Goal: Transaction & Acquisition: Book appointment/travel/reservation

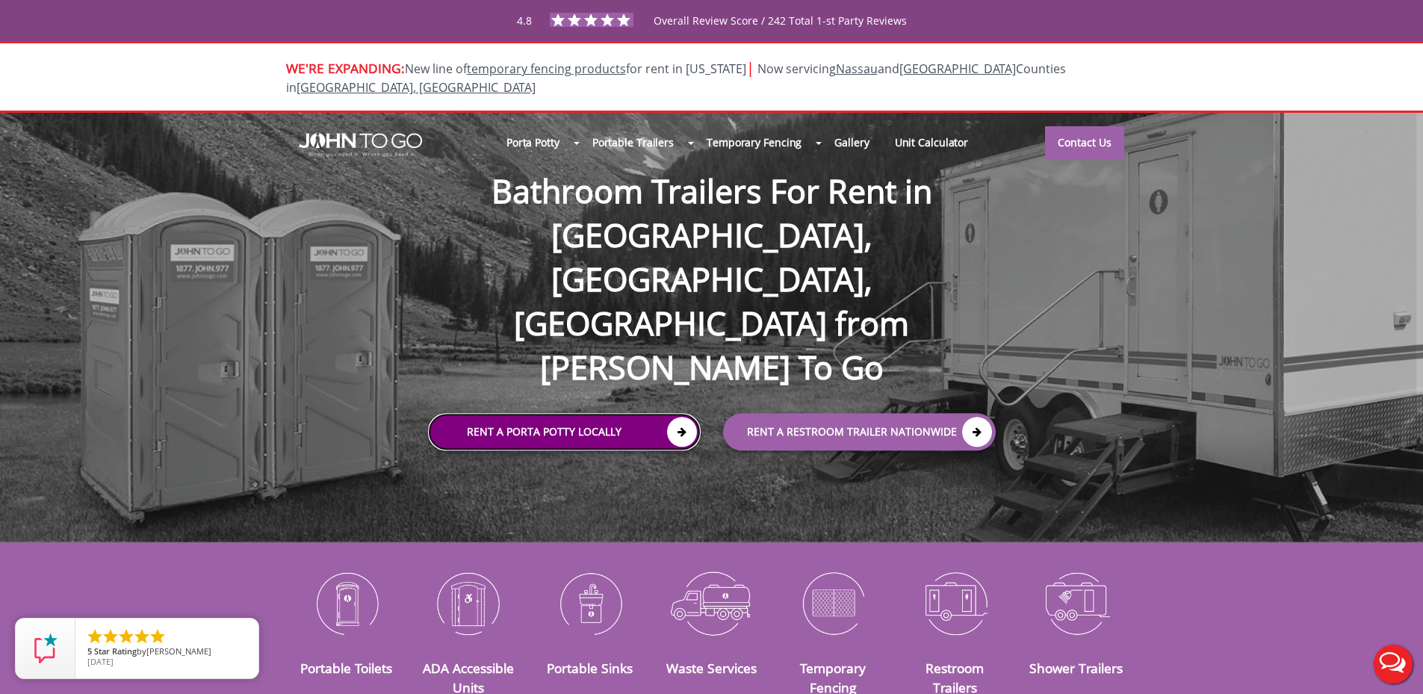
click at [629, 414] on link "Rent a Porta Potty Locally" at bounding box center [564, 432] width 273 height 37
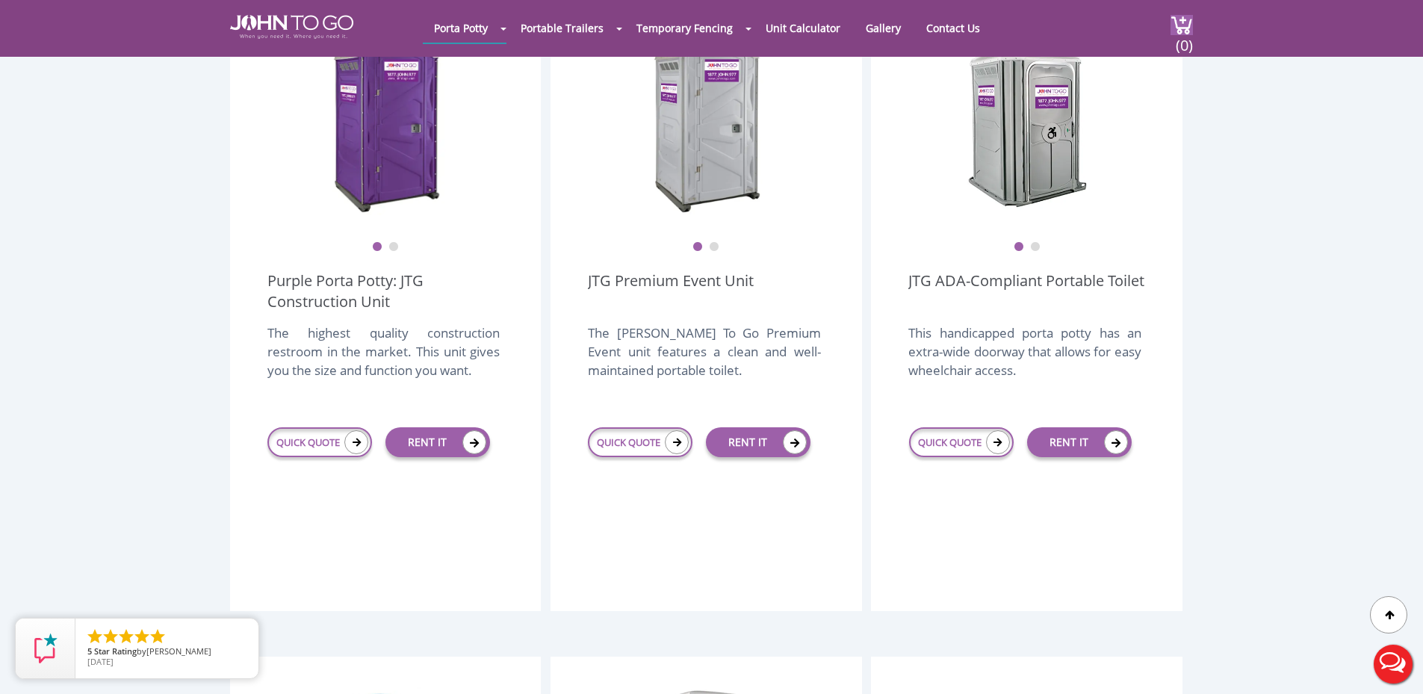
scroll to position [494, 0]
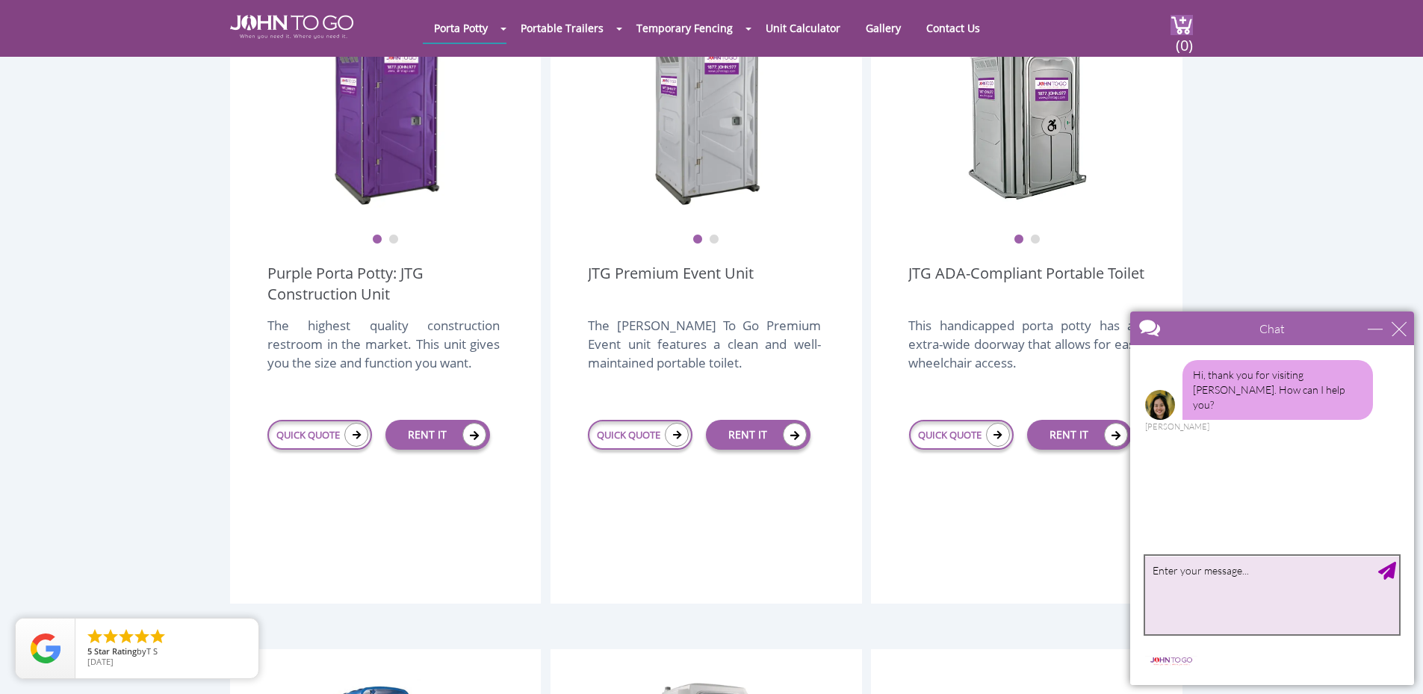
click at [1244, 582] on textarea "type your message" at bounding box center [1272, 595] width 254 height 78
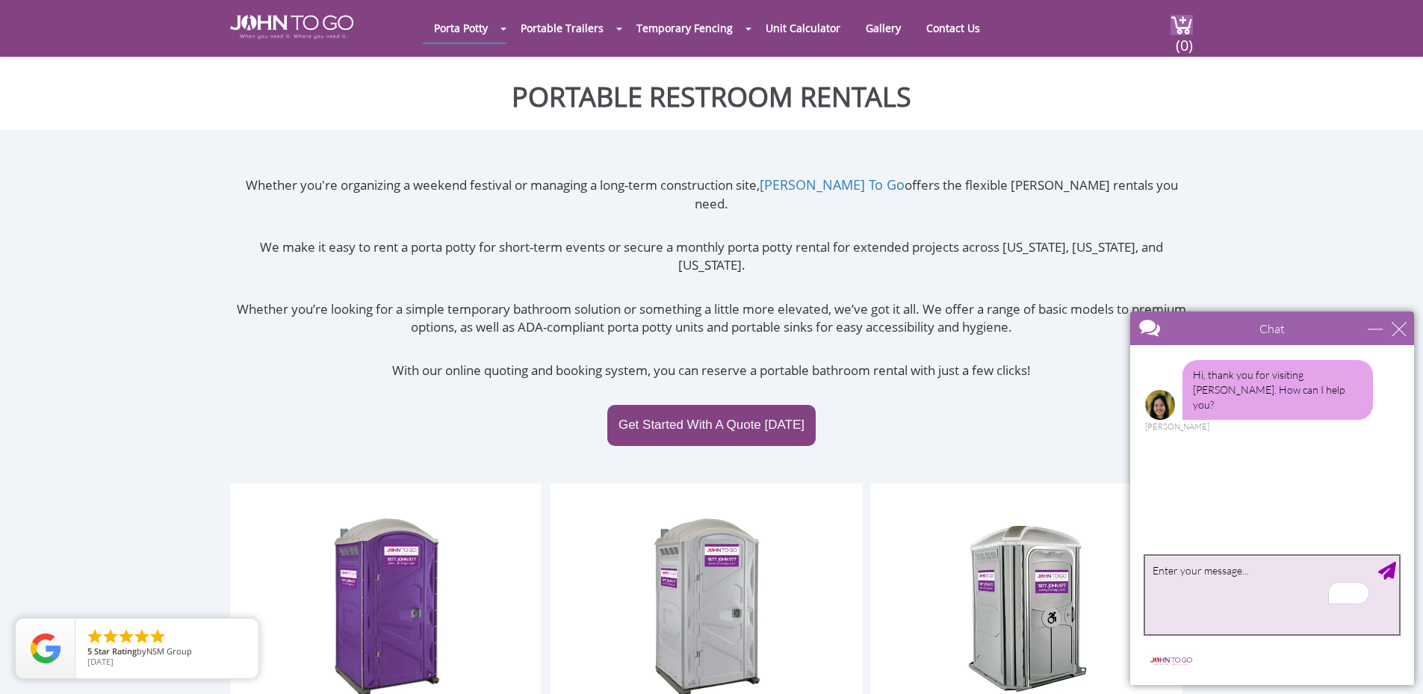
scroll to position [0, 0]
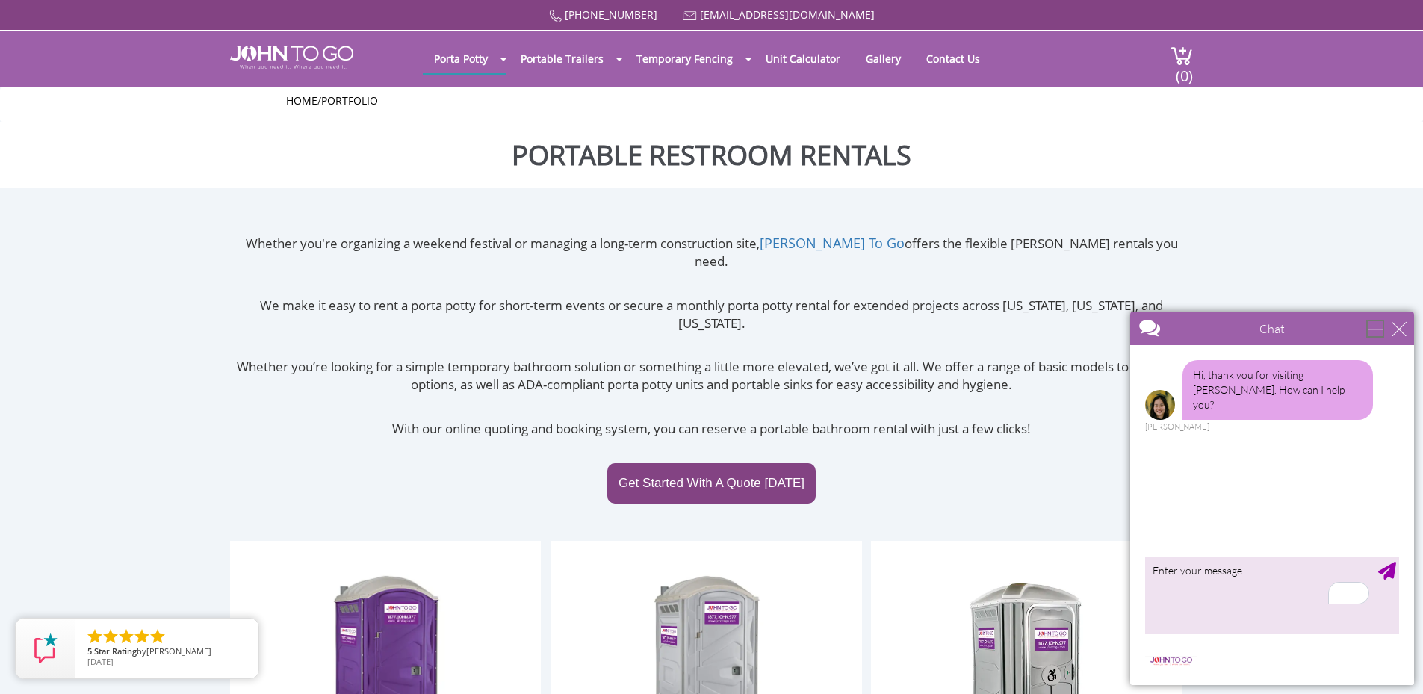
click at [1374, 329] on div "minimize" at bounding box center [1375, 328] width 15 height 15
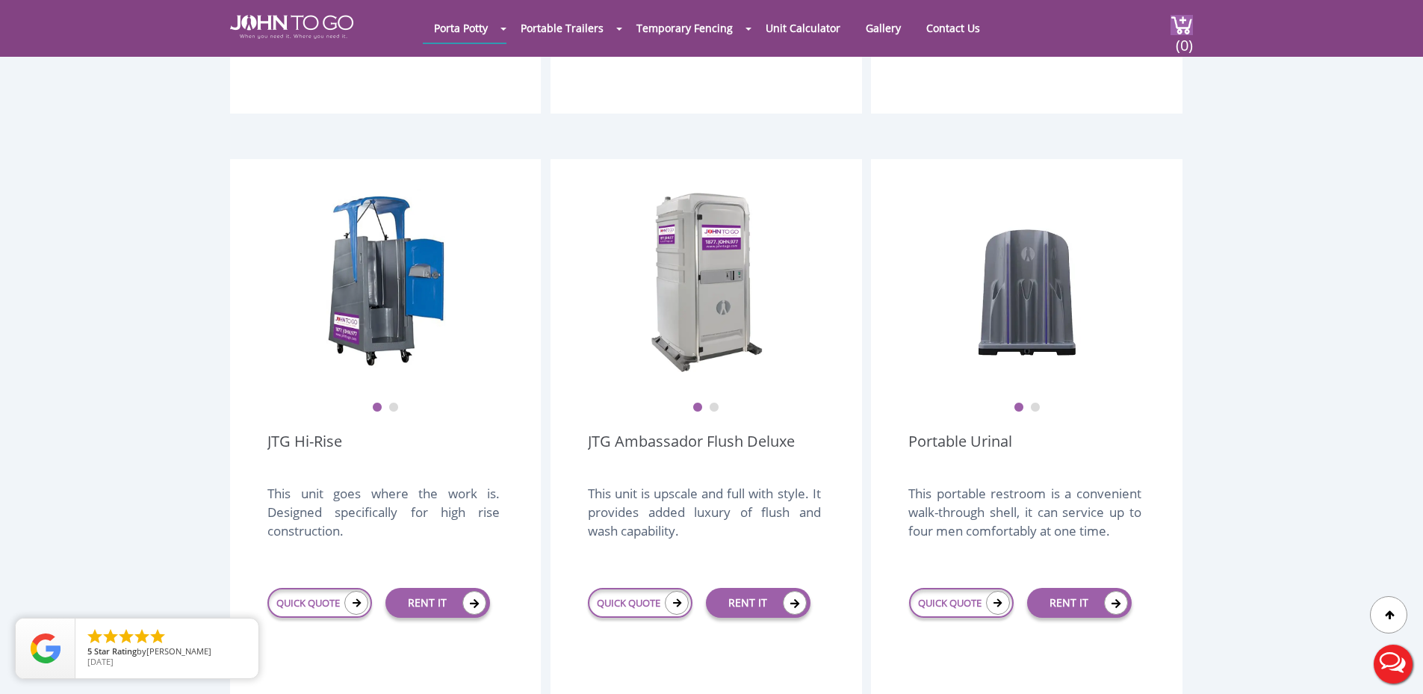
click at [1399, 655] on button "Live Chat" at bounding box center [1393, 664] width 60 height 60
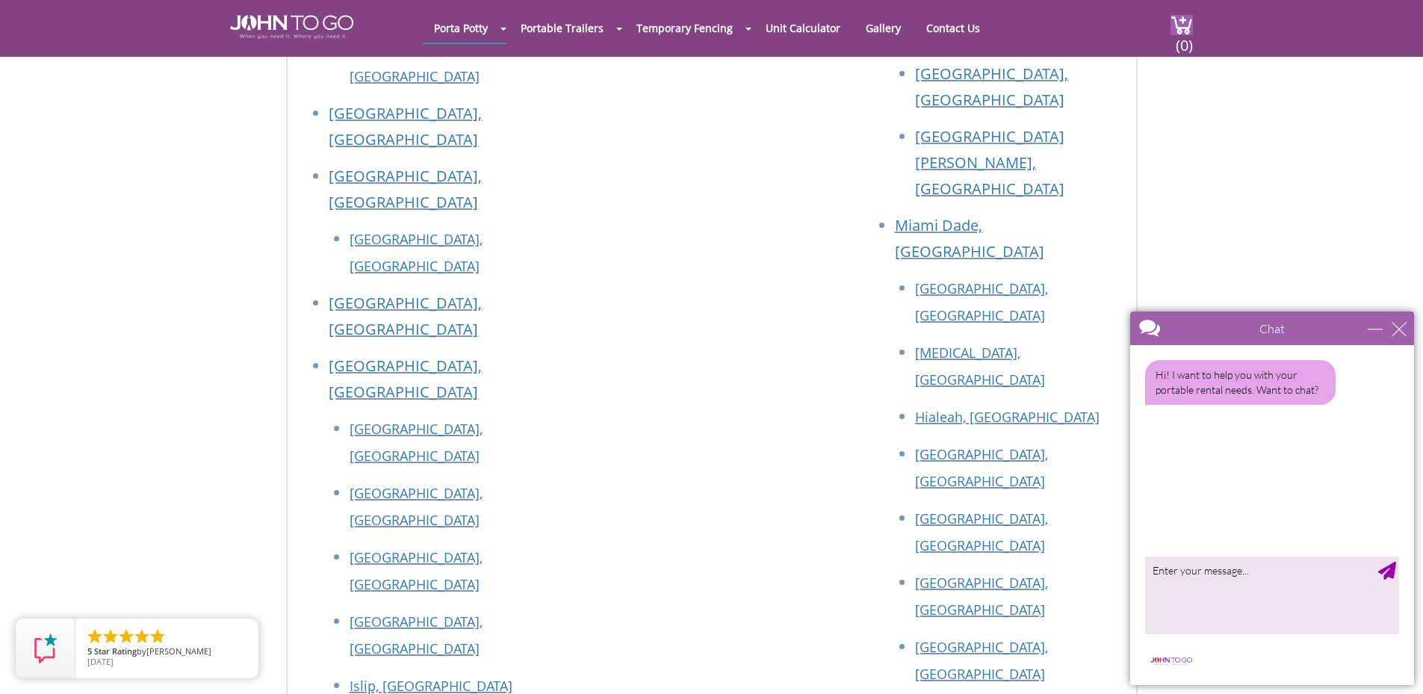
scroll to position [6922, 0]
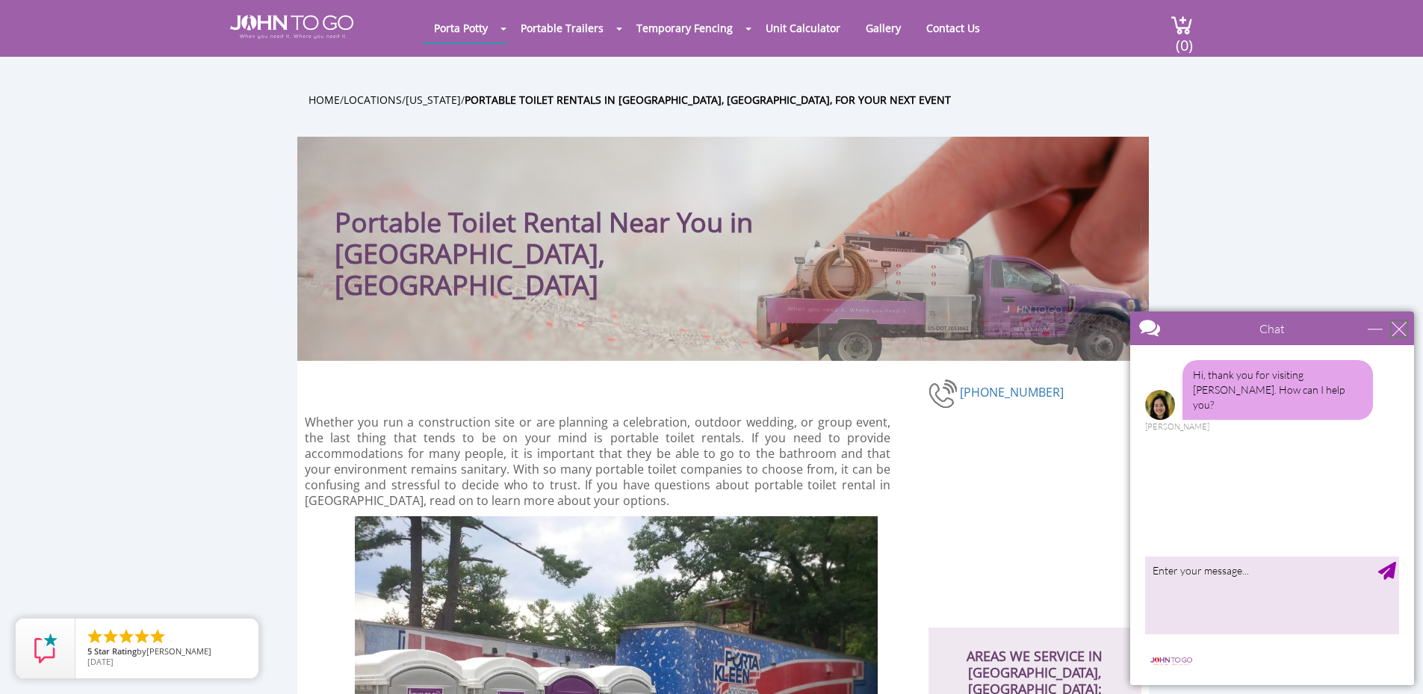
click at [1404, 326] on div "close" at bounding box center [1399, 328] width 15 height 15
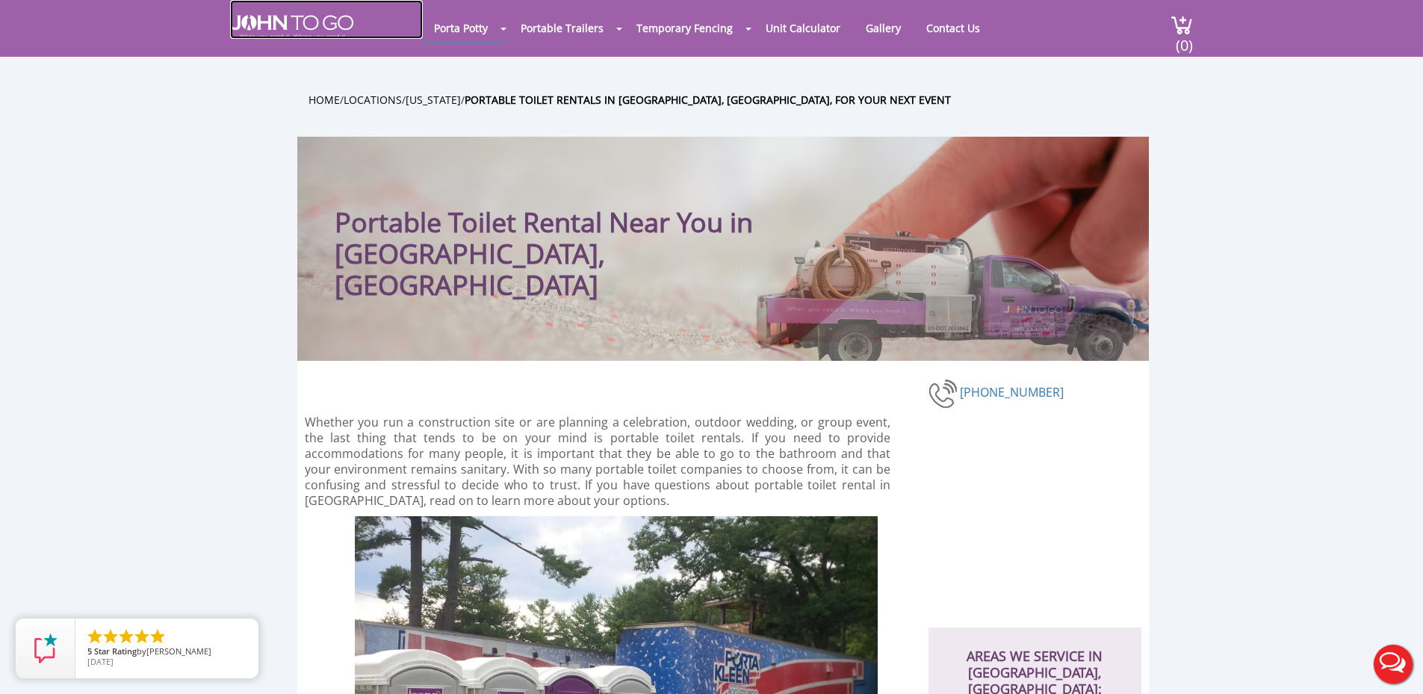
click at [286, 25] on img at bounding box center [291, 27] width 123 height 24
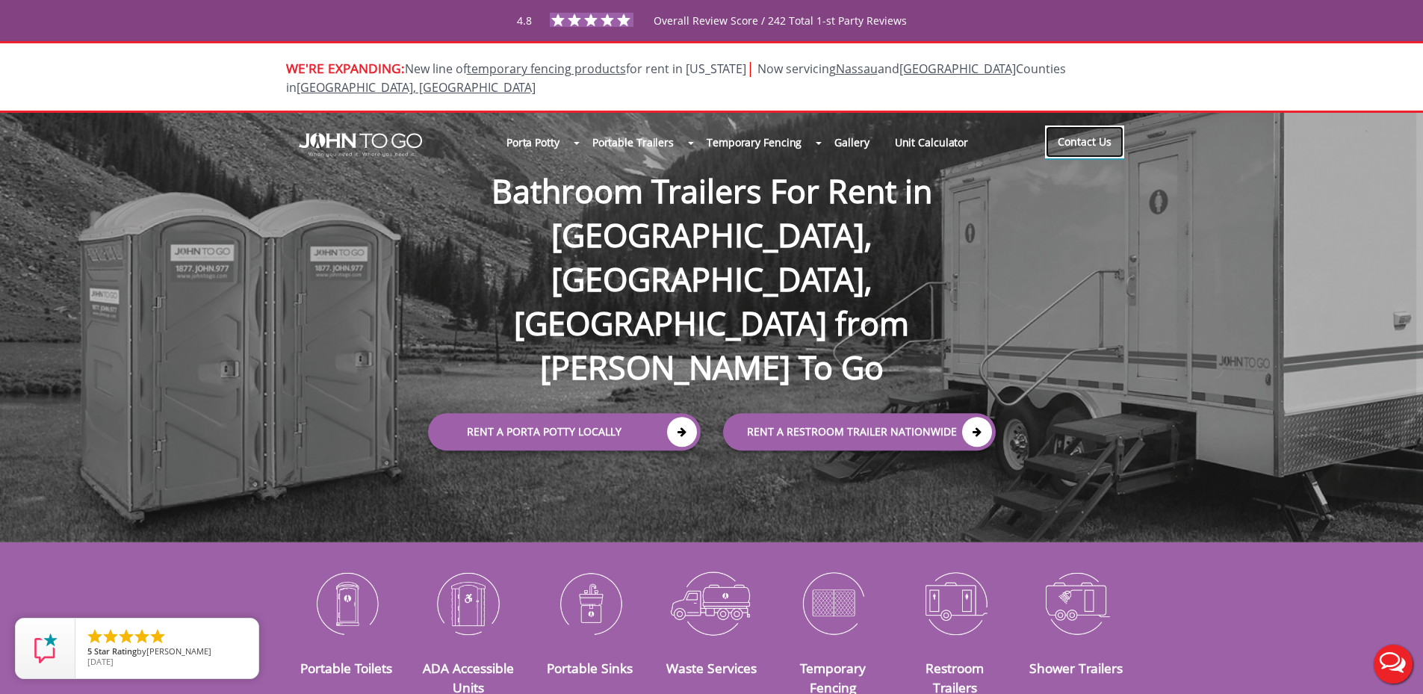
click at [1092, 128] on link "Contact Us" at bounding box center [1084, 141] width 79 height 33
